Goal: Task Accomplishment & Management: Manage account settings

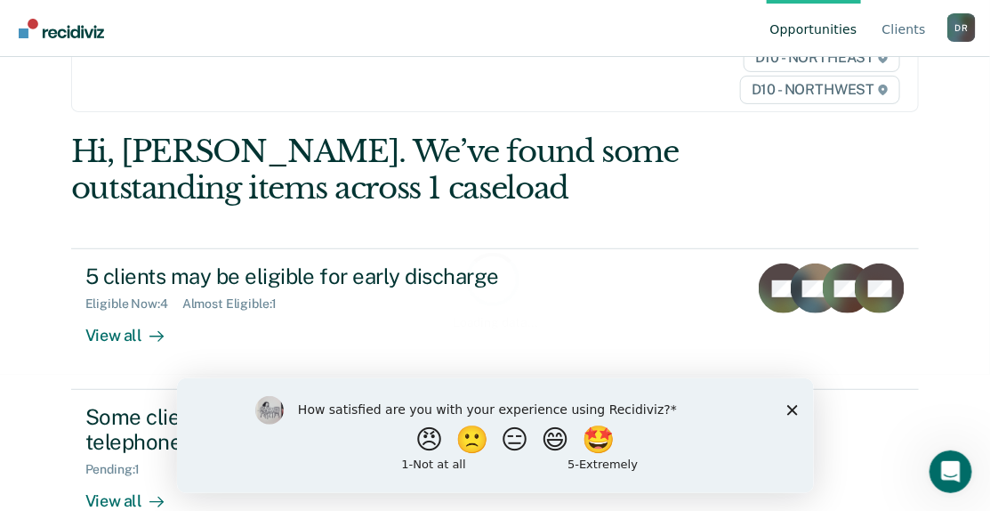
scroll to position [178, 0]
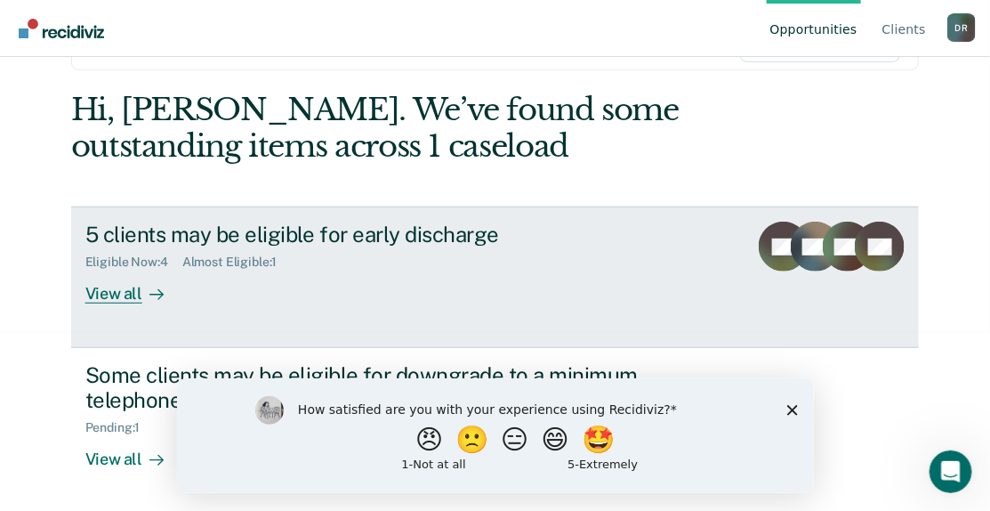
click at [116, 294] on div "View all" at bounding box center [135, 287] width 100 height 35
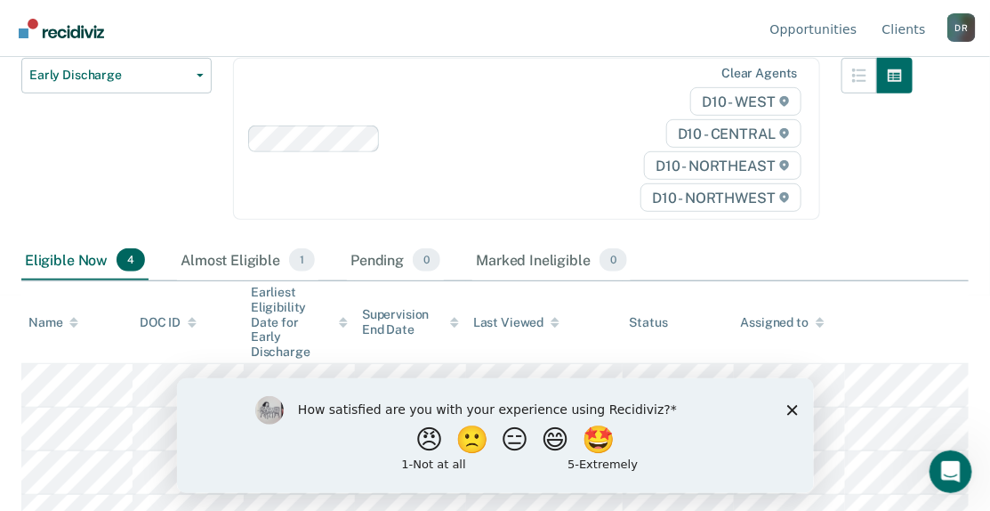
scroll to position [225, 0]
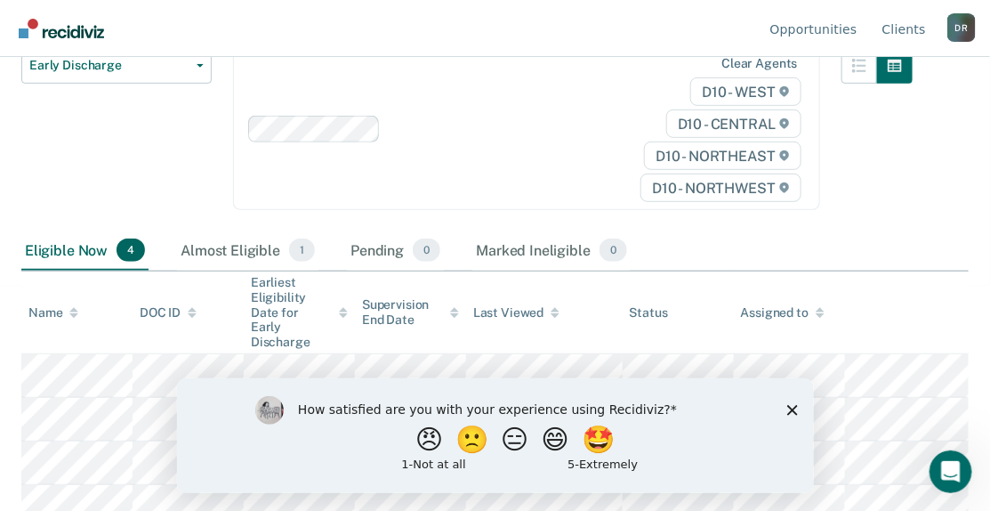
click at [784, 409] on div "How satisfied are you with your experience using Recidiviz? 😠 🙁 😑 😄 🤩 1 - Not a…" at bounding box center [494, 434] width 637 height 115
click at [788, 407] on icon "Close survey" at bounding box center [791, 409] width 11 height 11
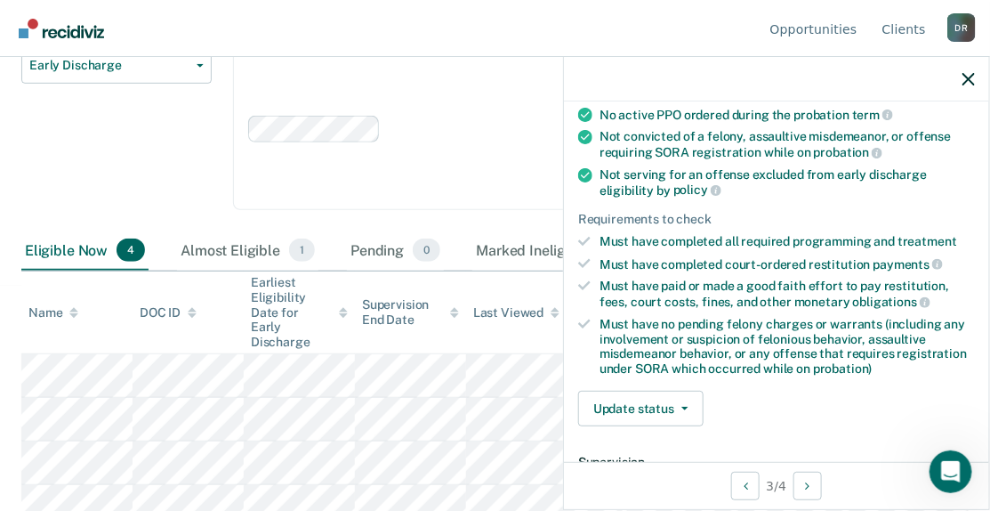
scroll to position [178, 0]
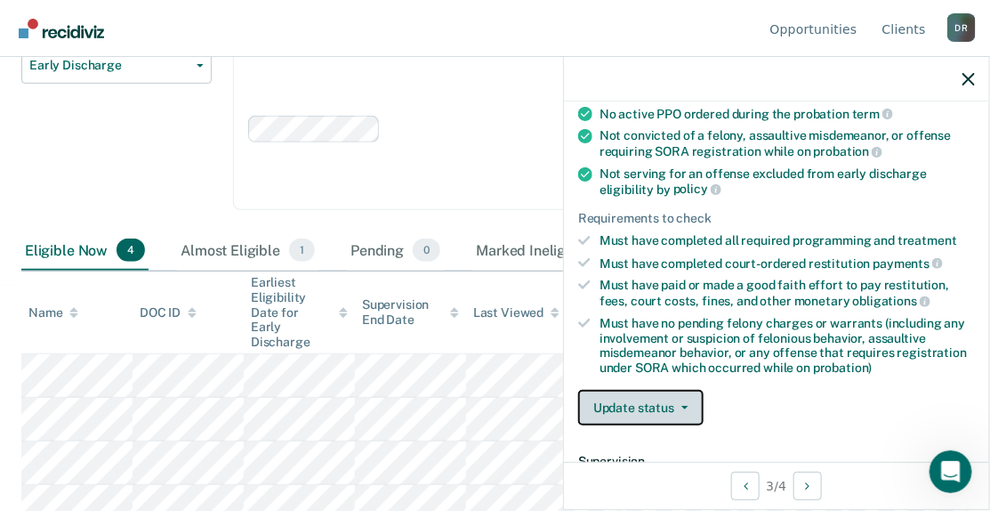
click at [614, 409] on button "Update status" at bounding box center [640, 408] width 125 height 36
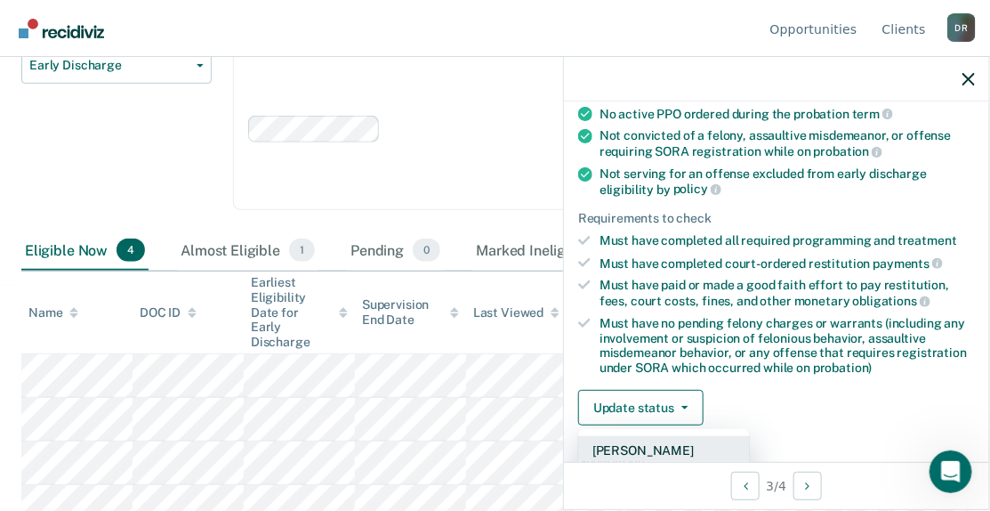
click at [652, 447] on button "[PERSON_NAME]" at bounding box center [664, 450] width 172 height 28
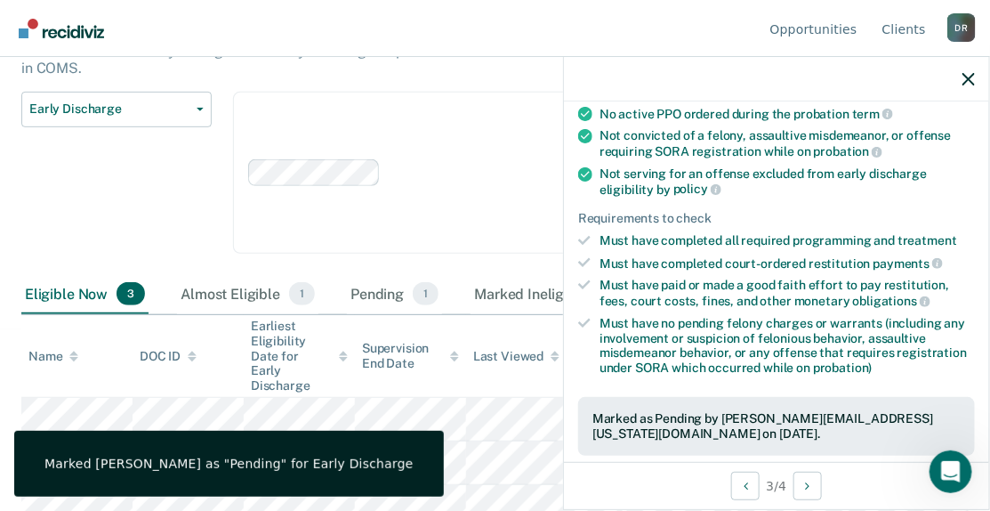
scroll to position [189, 0]
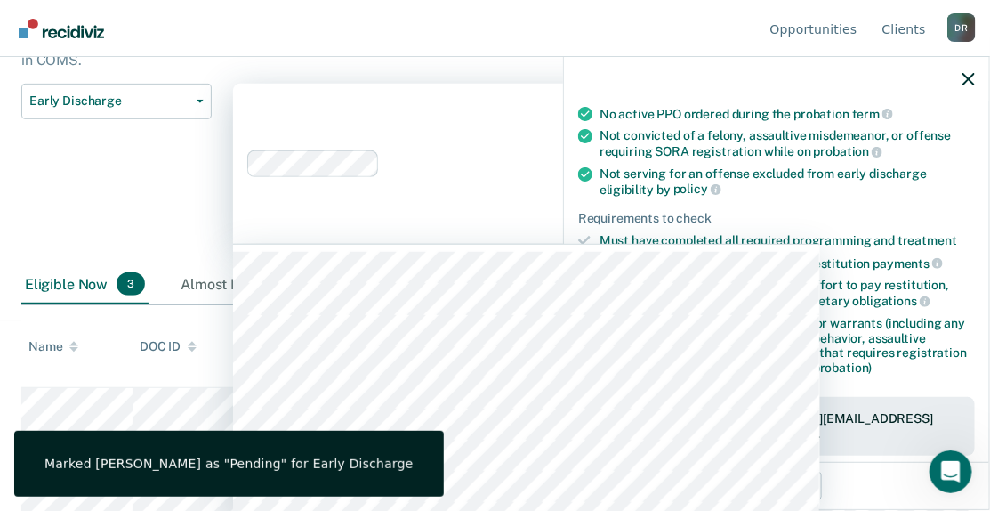
click at [377, 93] on div "Clear agents D10 - WEST D10 - CENTRAL D10 - NORTHEAST D10 - NORTHWEST" at bounding box center [526, 164] width 587 height 161
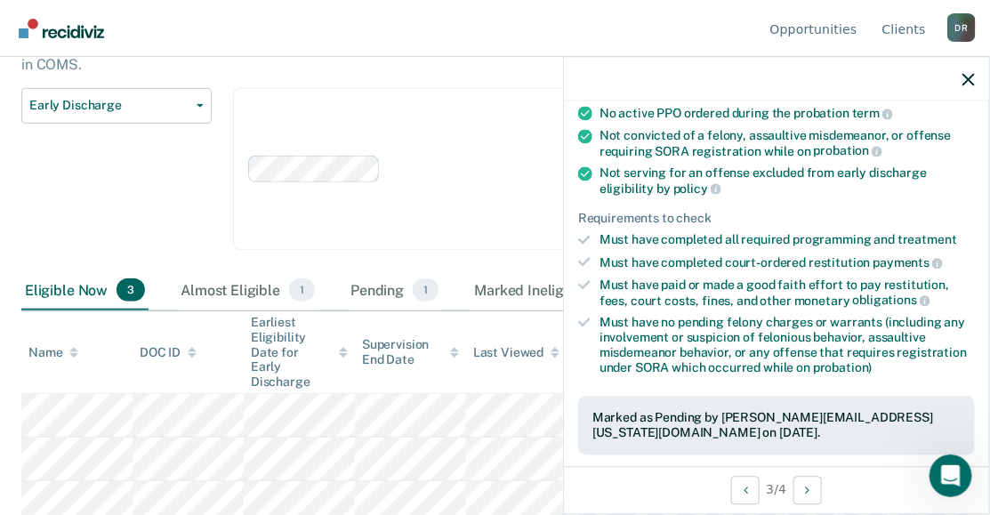
scroll to position [175, 0]
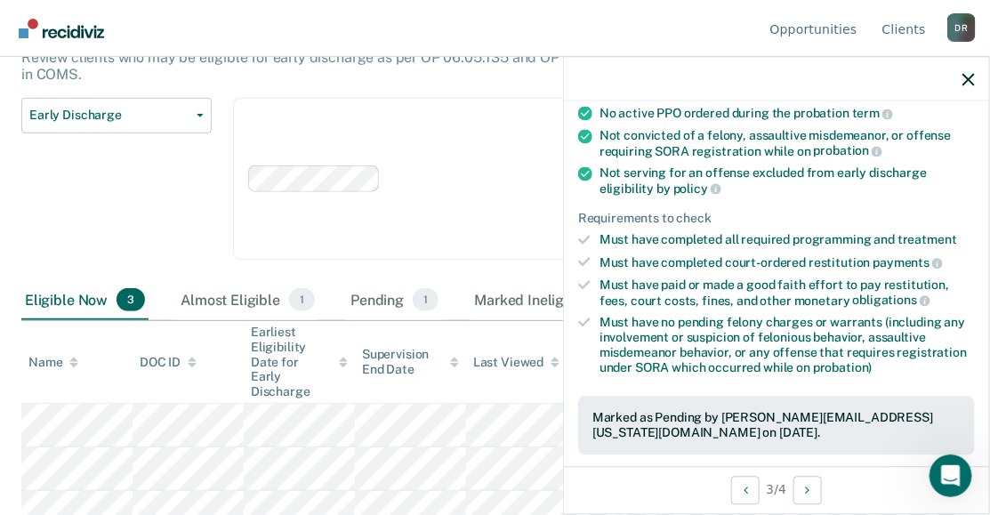
click at [959, 74] on div at bounding box center [776, 79] width 425 height 44
click at [964, 78] on icon "button" at bounding box center [969, 79] width 12 height 12
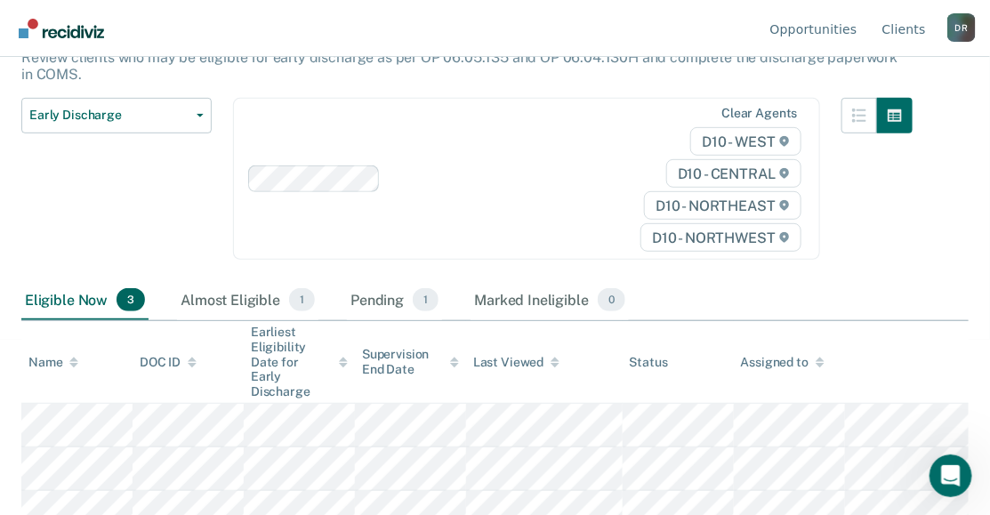
scroll to position [177, 0]
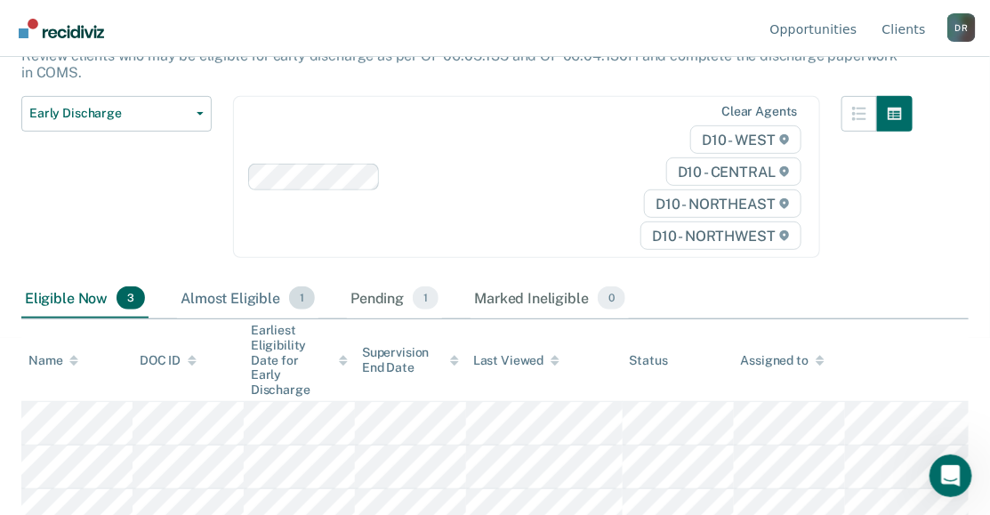
click at [214, 292] on div "Almost Eligible 1" at bounding box center [247, 298] width 141 height 39
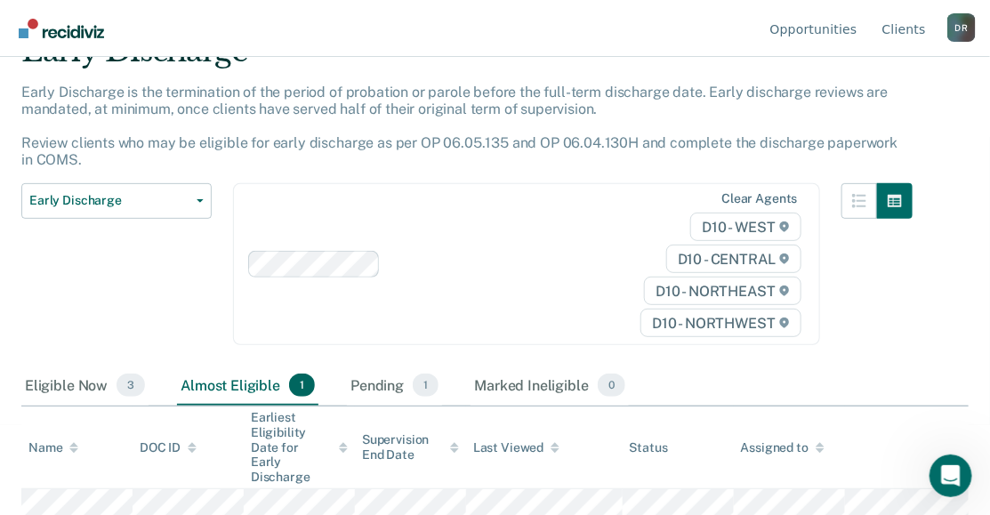
scroll to position [0, 0]
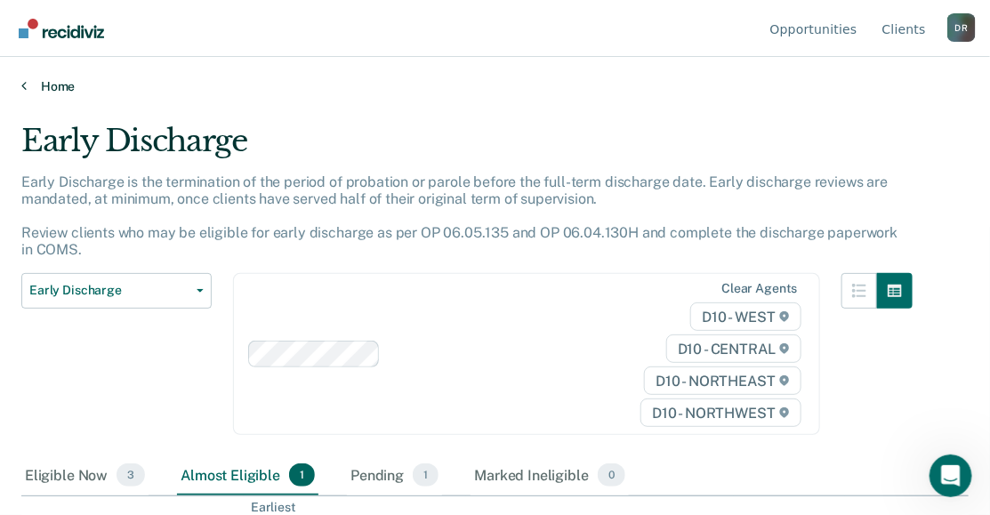
click at [48, 85] on link "Home" at bounding box center [494, 86] width 947 height 16
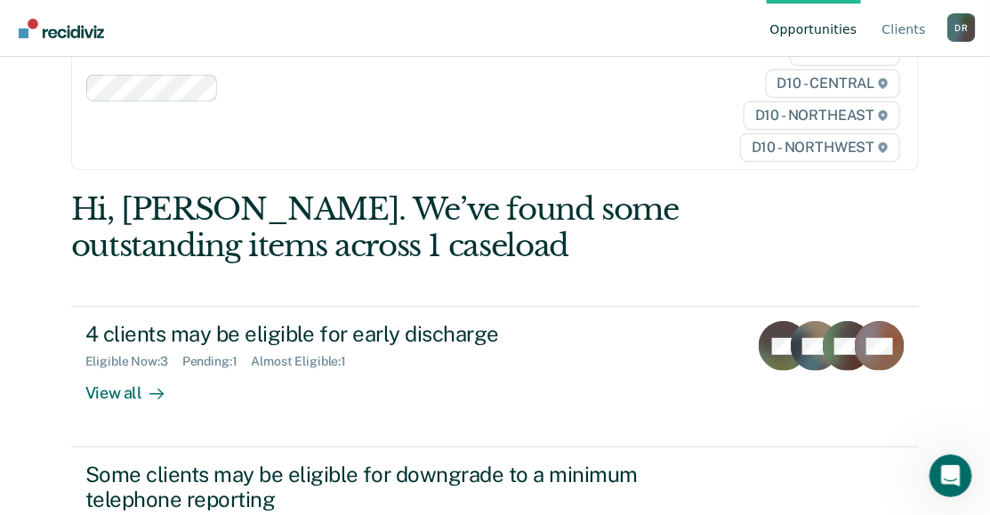
scroll to position [173, 0]
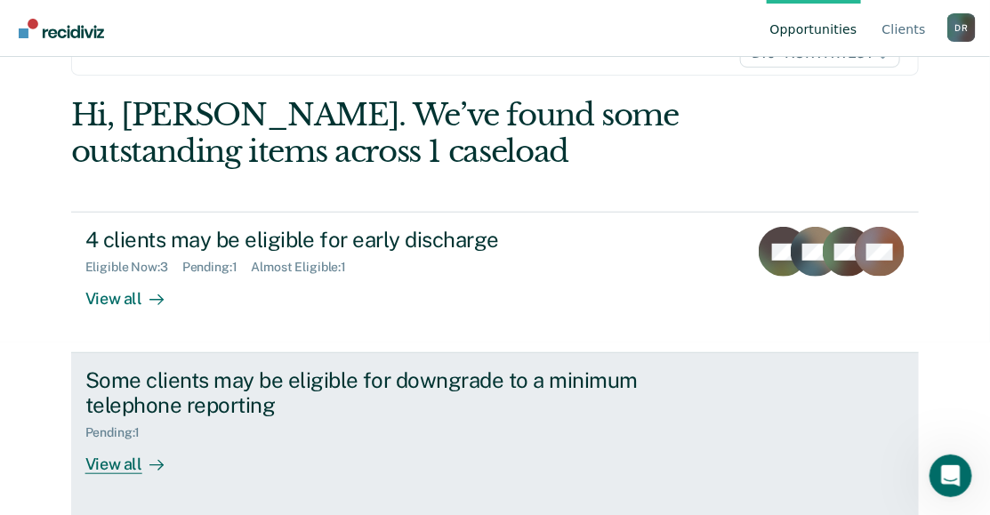
click at [116, 463] on div "View all" at bounding box center [135, 457] width 100 height 35
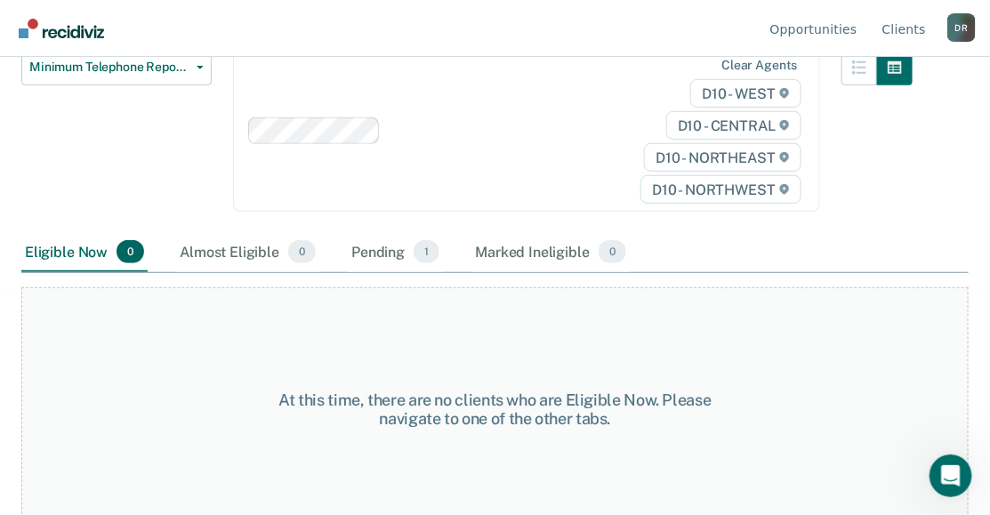
scroll to position [238, 0]
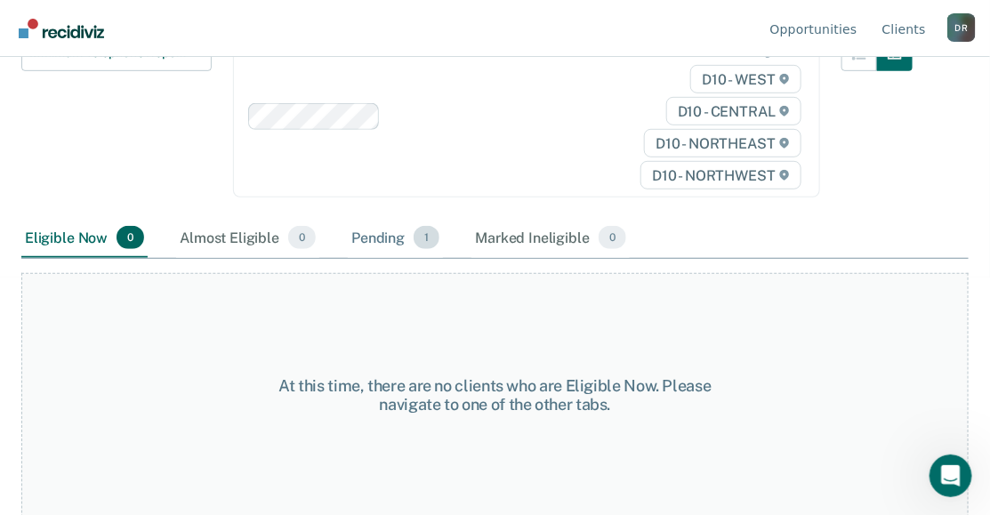
click at [385, 238] on div "Pending 1" at bounding box center [395, 238] width 95 height 39
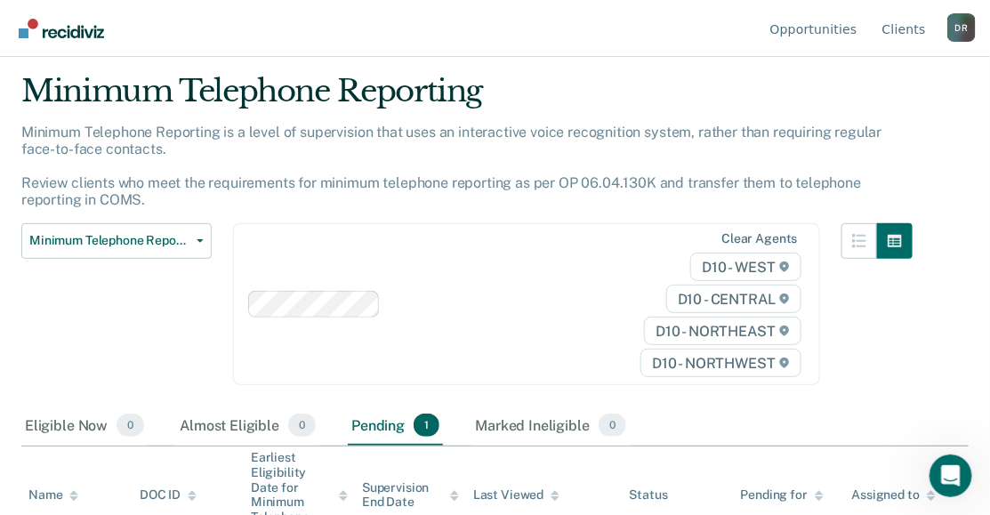
scroll to position [0, 0]
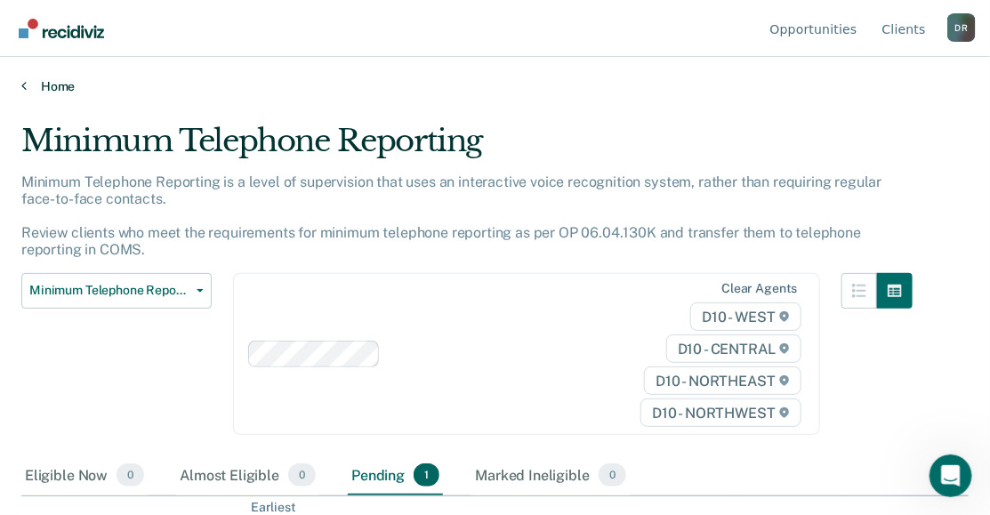
click at [53, 88] on link "Home" at bounding box center [494, 86] width 947 height 16
